Goal: Information Seeking & Learning: Learn about a topic

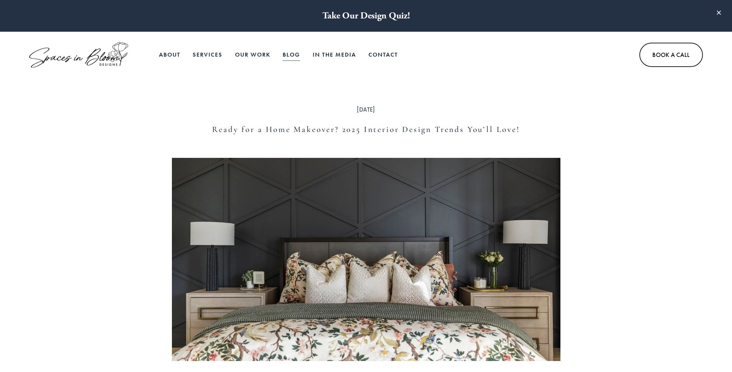
click at [293, 57] on link "Blog" at bounding box center [291, 54] width 17 height 13
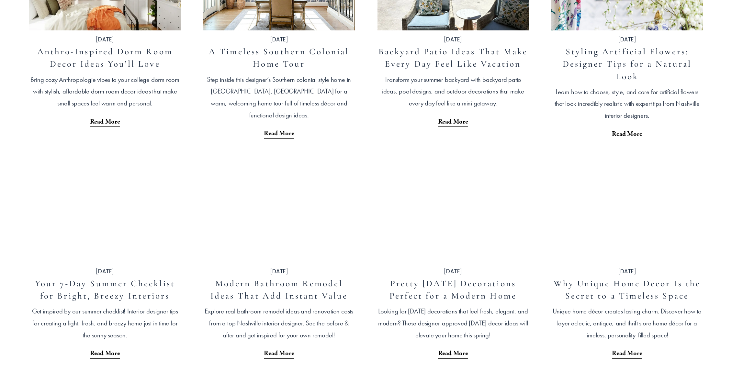
scroll to position [396, 0]
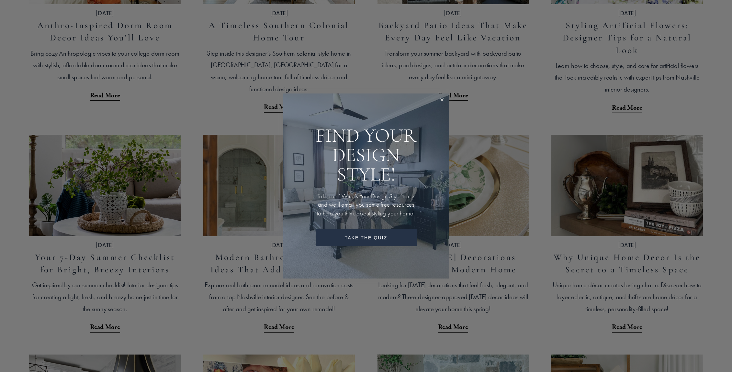
click at [443, 95] on link "Close" at bounding box center [442, 101] width 12 height 12
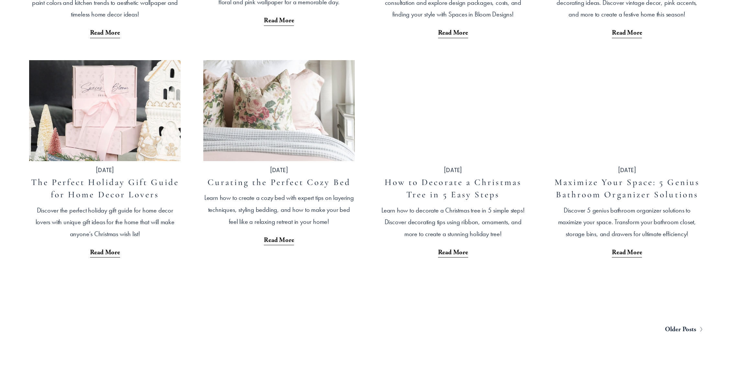
scroll to position [1273, 0]
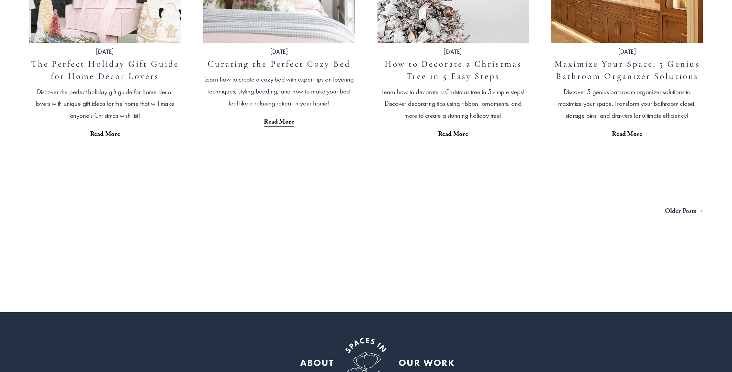
click at [678, 213] on span "Older Posts" at bounding box center [680, 211] width 31 height 12
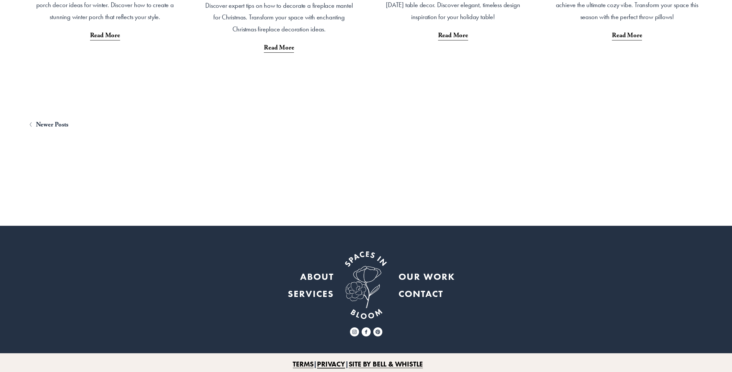
scroll to position [1364, 0]
